Goal: Transaction & Acquisition: Purchase product/service

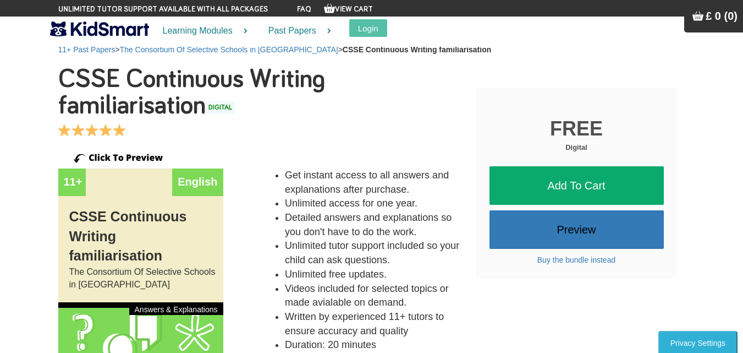
click at [599, 219] on link "Preview" at bounding box center [577, 229] width 174 height 39
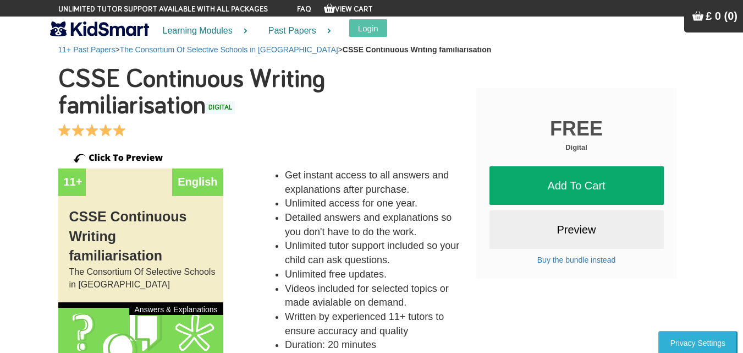
click at [538, 179] on link "Add To Cart" at bounding box center [577, 185] width 174 height 39
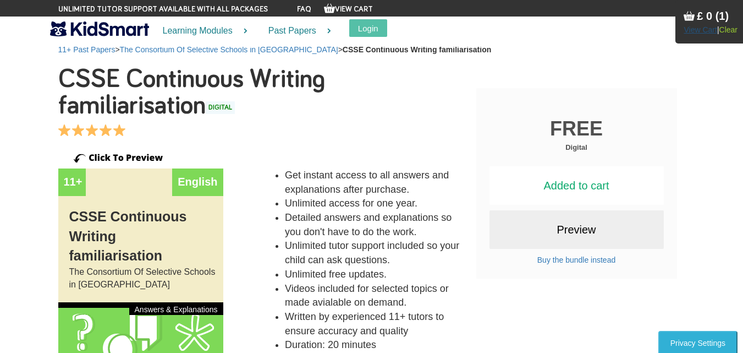
click at [704, 29] on link "View Cart" at bounding box center [700, 29] width 33 height 9
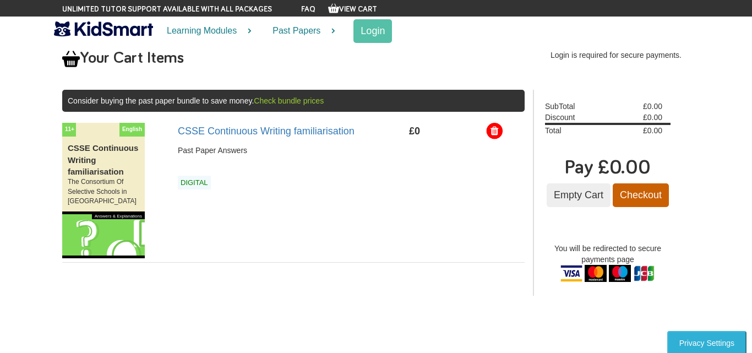
click at [641, 194] on input "Checkout" at bounding box center [641, 195] width 56 height 24
